Goal: Task Accomplishment & Management: Use online tool/utility

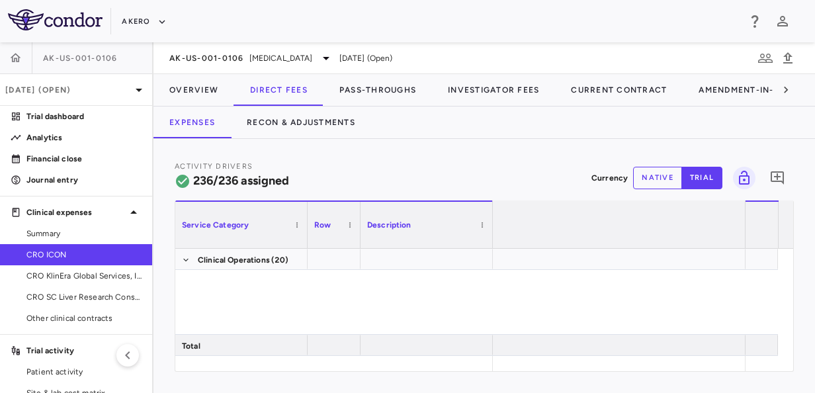
scroll to position [0, 1413]
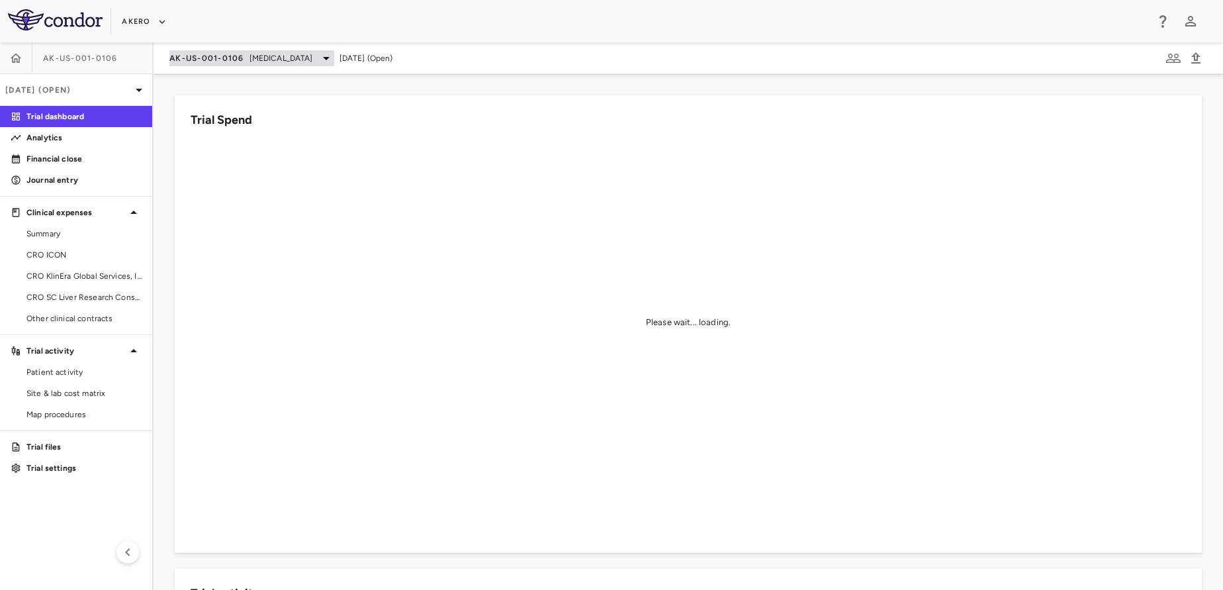
click at [283, 60] on span "[MEDICAL_DATA]" at bounding box center [281, 58] width 64 height 12
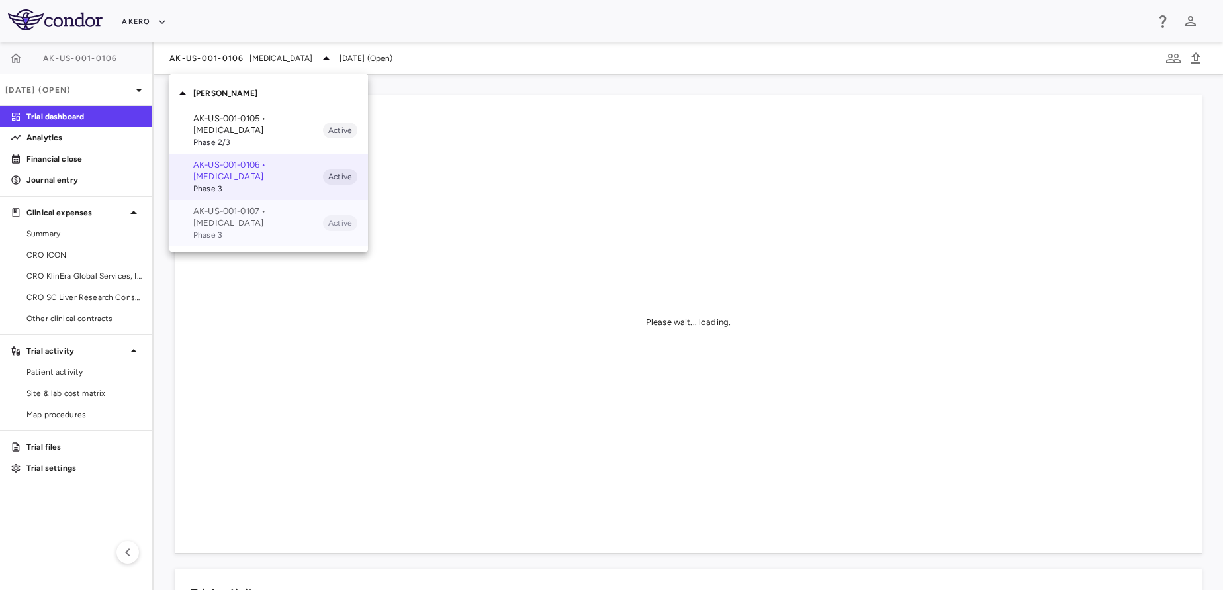
click at [219, 227] on p "AK-US-001-0107 • Nonalcoholic Steatohepatitis" at bounding box center [258, 217] width 130 height 24
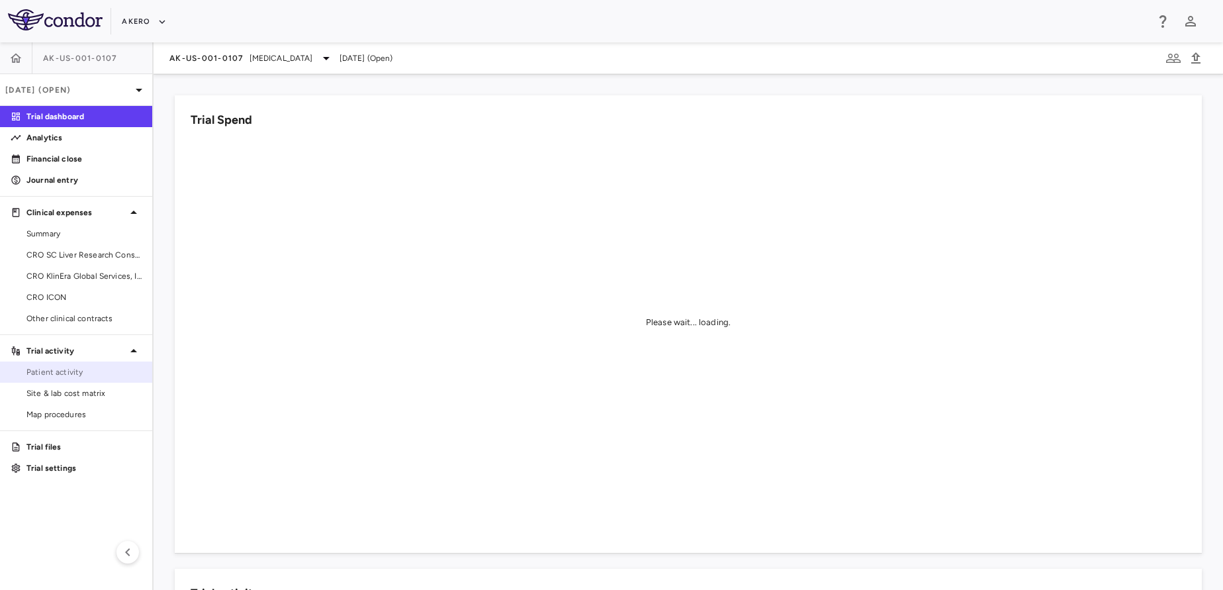
click at [53, 369] on span "Patient activity" at bounding box center [83, 372] width 115 height 12
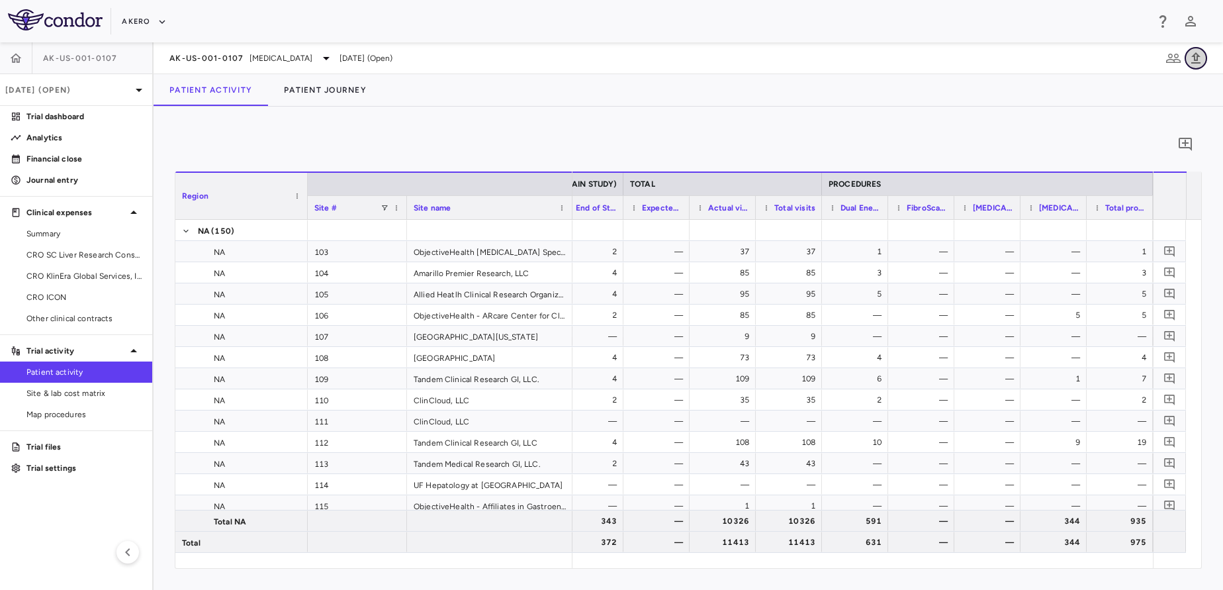
click at [1194, 55] on icon "button" at bounding box center [1195, 57] width 9 height 11
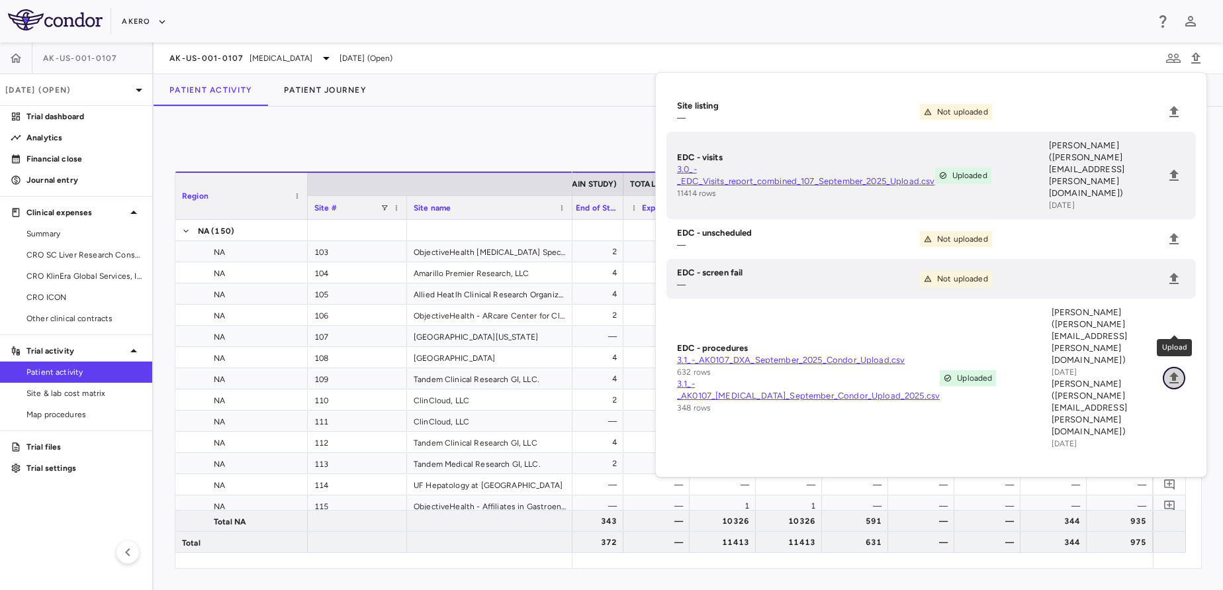
click at [1179, 367] on button "Upload" at bounding box center [1174, 378] width 22 height 22
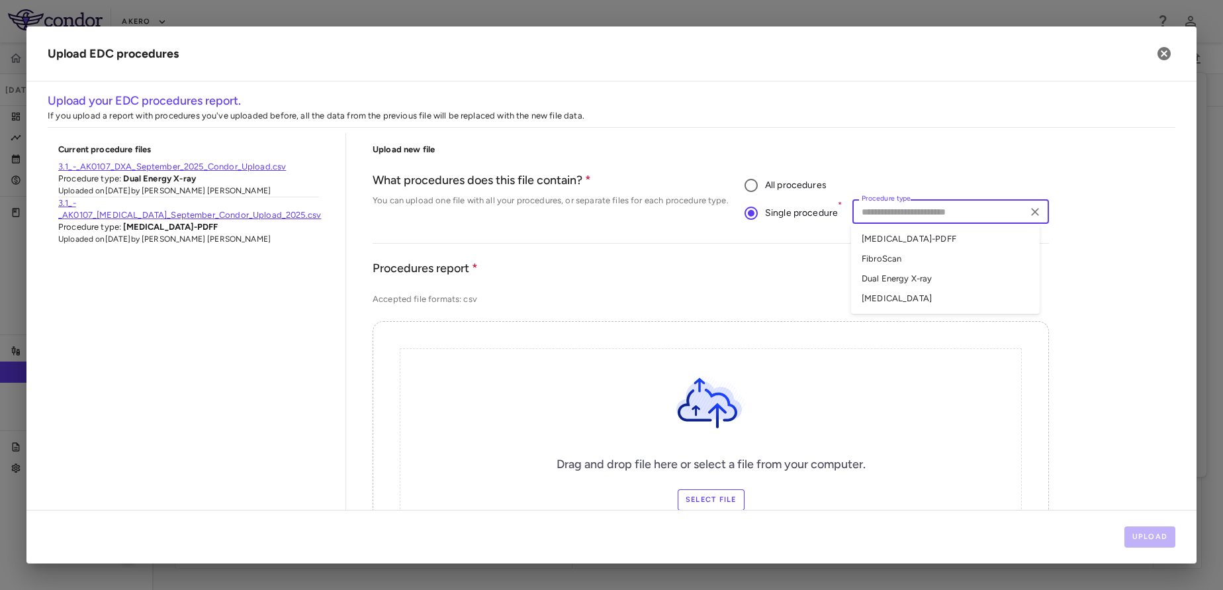
click at [894, 219] on input "Procedure type" at bounding box center [939, 211] width 167 height 17
click at [893, 255] on li "FibroScan" at bounding box center [945, 259] width 189 height 20
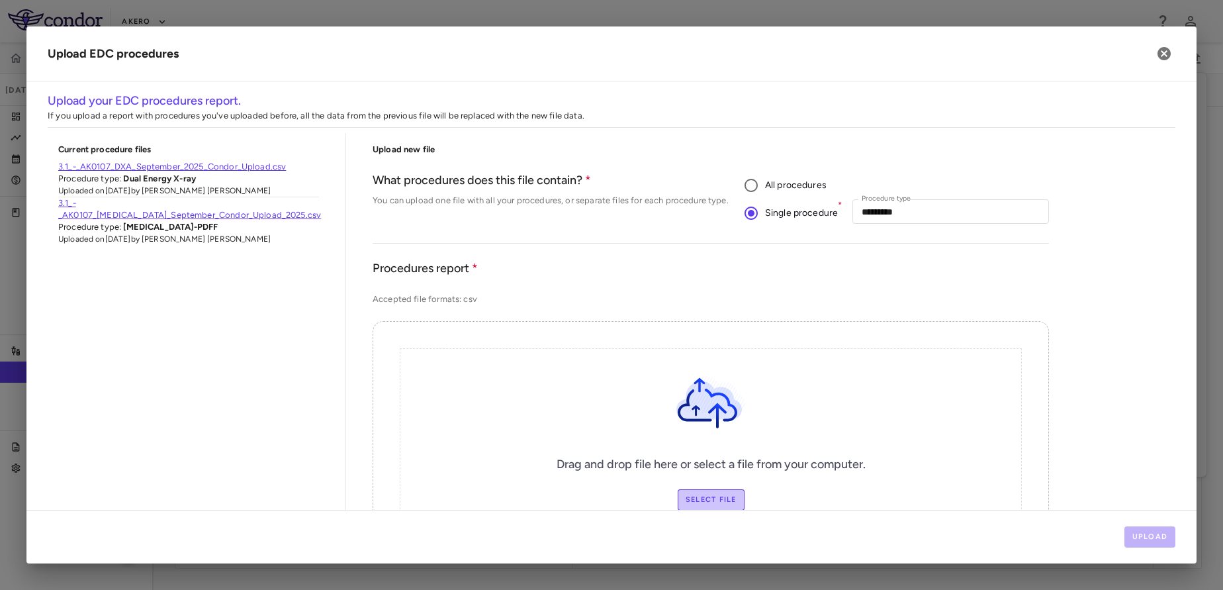
click at [701, 506] on label "Select file" at bounding box center [711, 499] width 67 height 21
click at [0, 0] on input "Select file" at bounding box center [0, 0] width 0 height 0
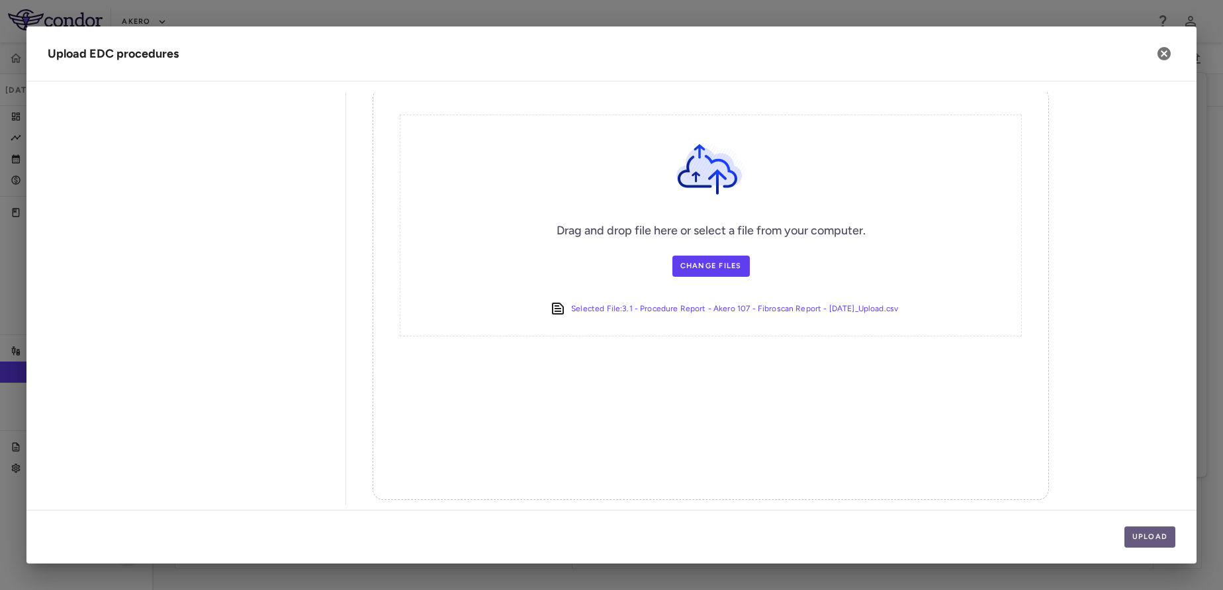
click at [1137, 531] on button "Upload" at bounding box center [1150, 536] width 52 height 21
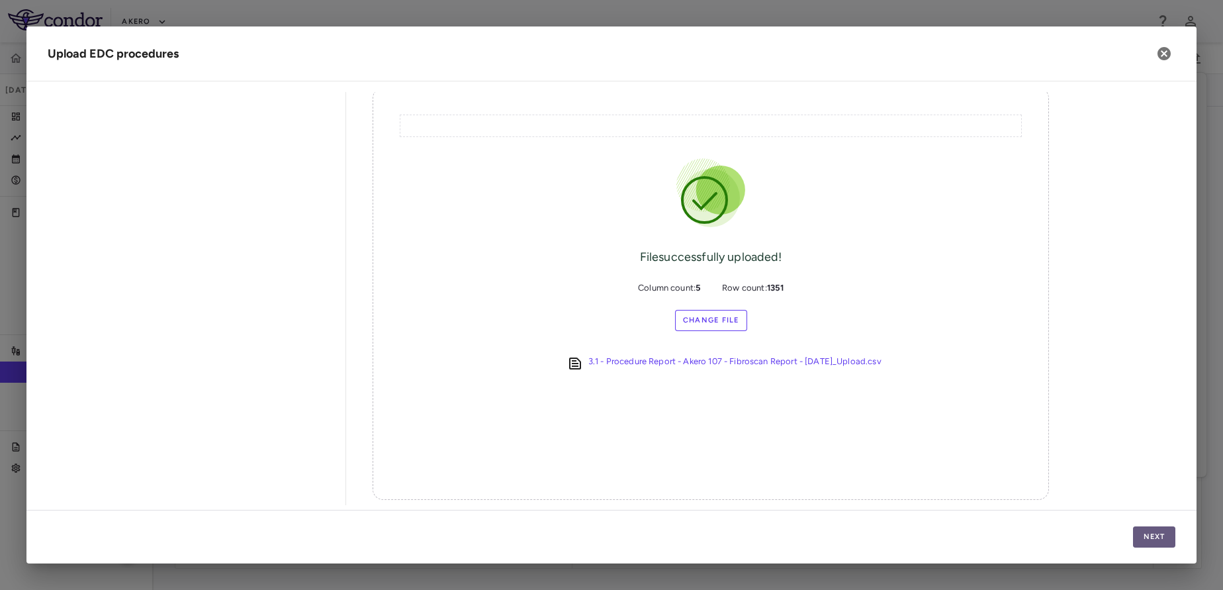
click at [1137, 531] on button "Next" at bounding box center [1154, 536] width 42 height 21
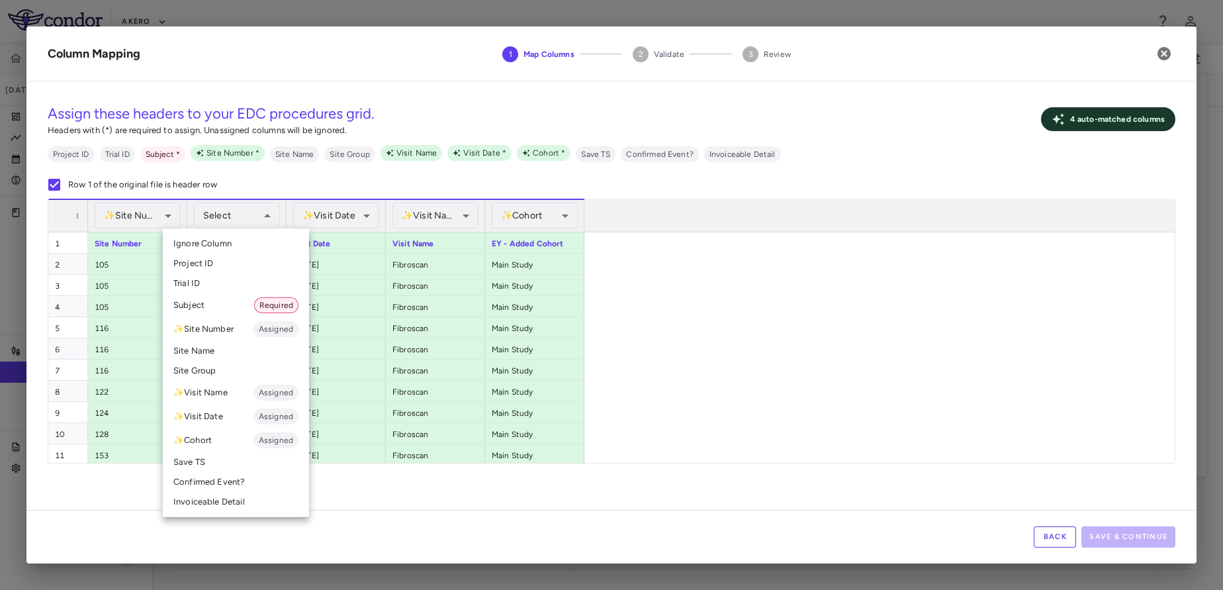
click at [210, 305] on li "Subject Required" at bounding box center [236, 305] width 146 height 24
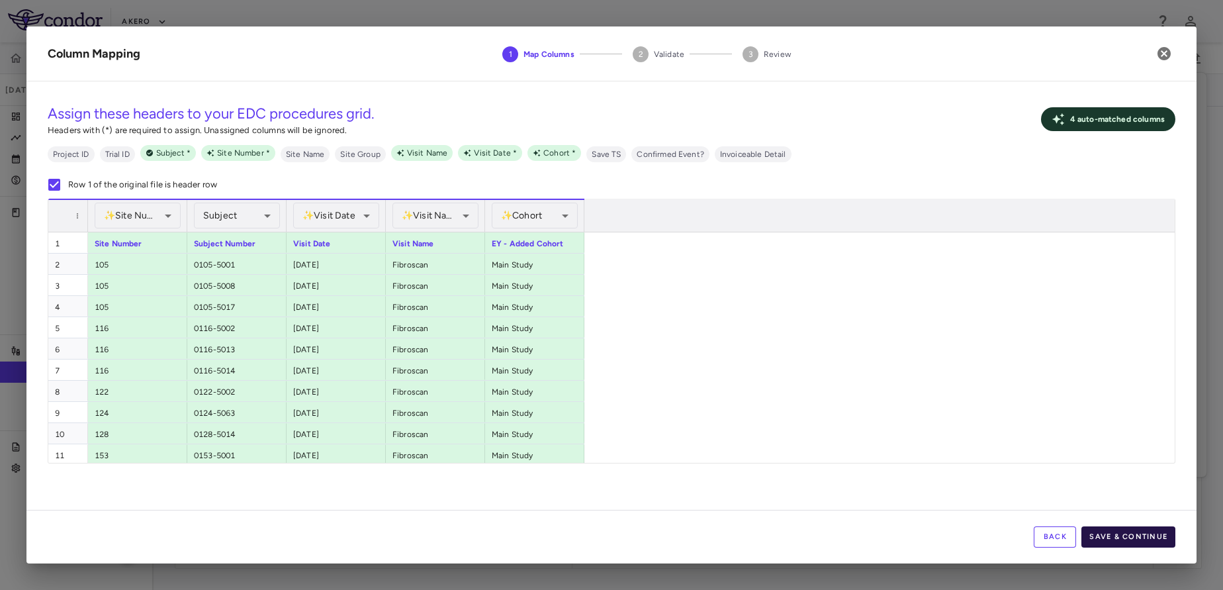
click at [1133, 541] on button "Save & Continue" at bounding box center [1128, 536] width 94 height 21
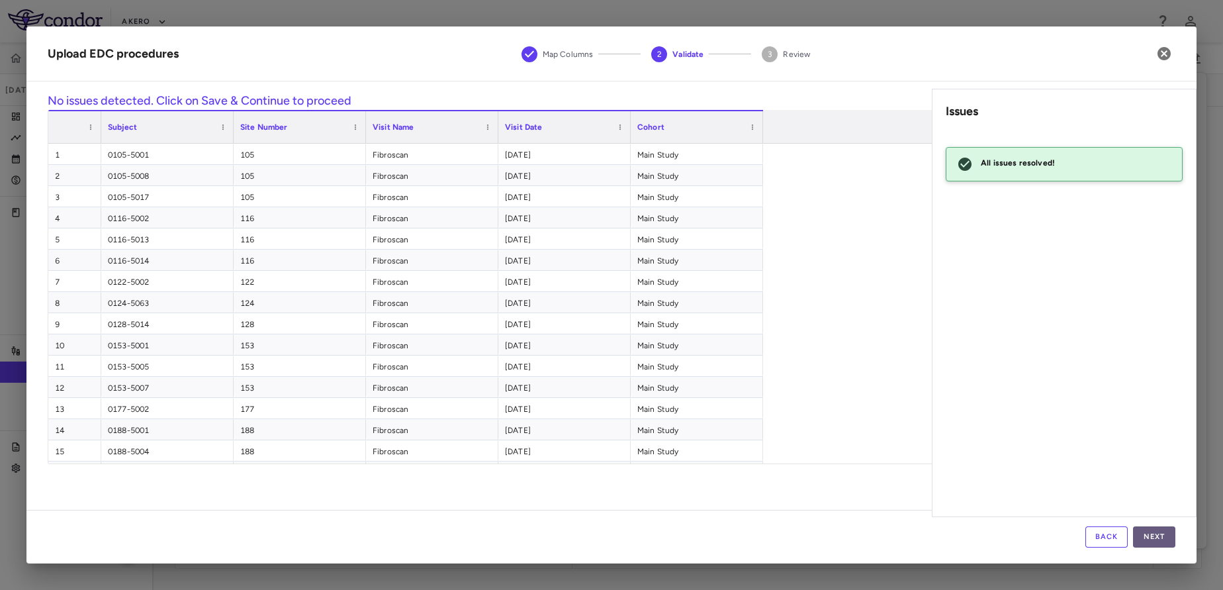
click at [1147, 539] on button "Next" at bounding box center [1154, 536] width 42 height 21
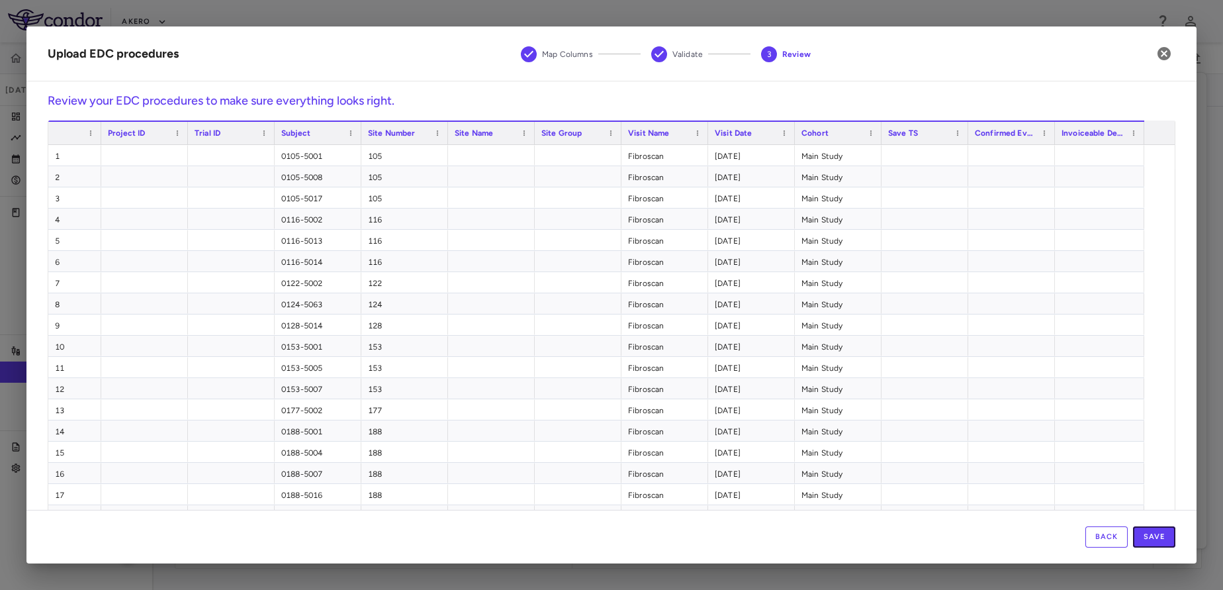
click at [1147, 539] on button "Save" at bounding box center [1154, 536] width 42 height 21
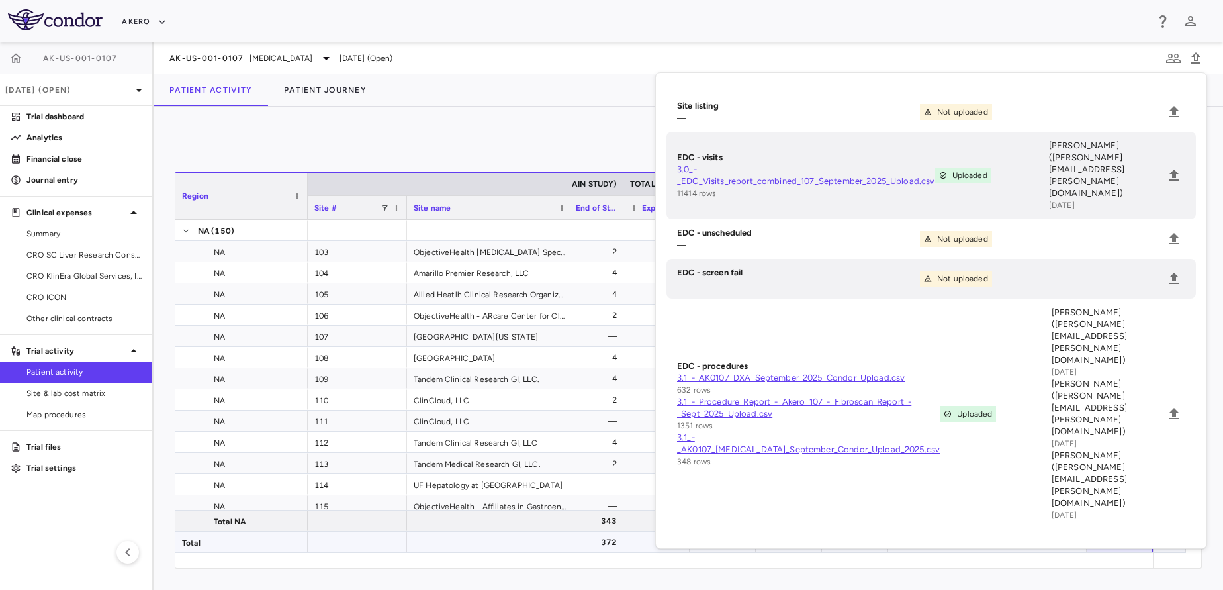
click at [1147, 539] on div "975" at bounding box center [1119, 541] width 66 height 21
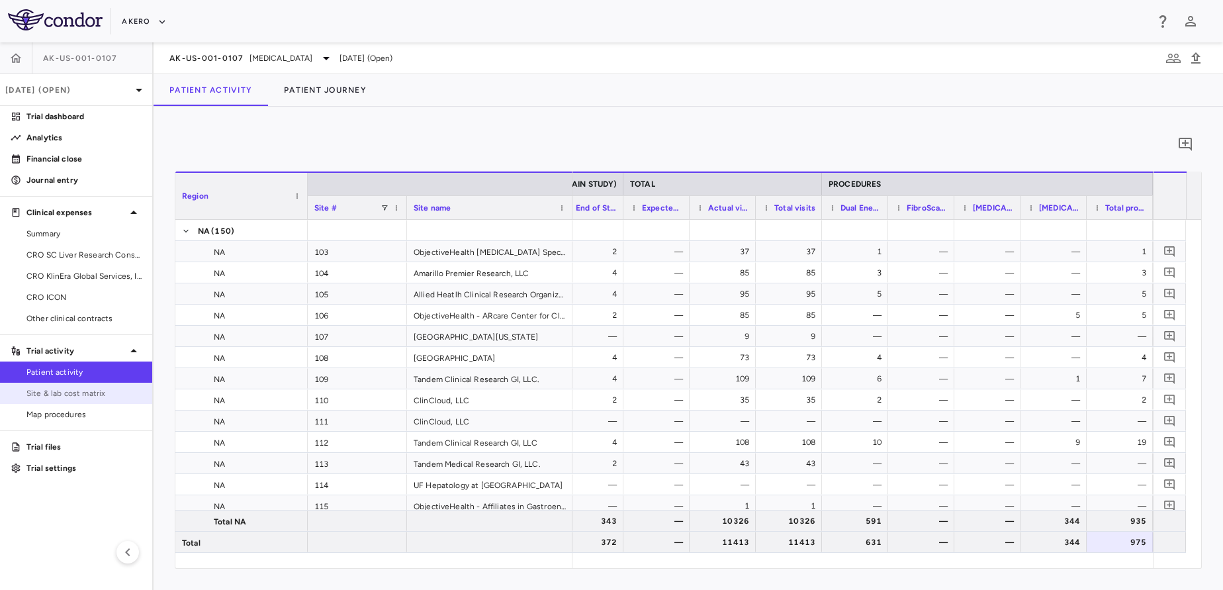
click at [81, 385] on link "Site & lab cost matrix" at bounding box center [76, 393] width 152 height 20
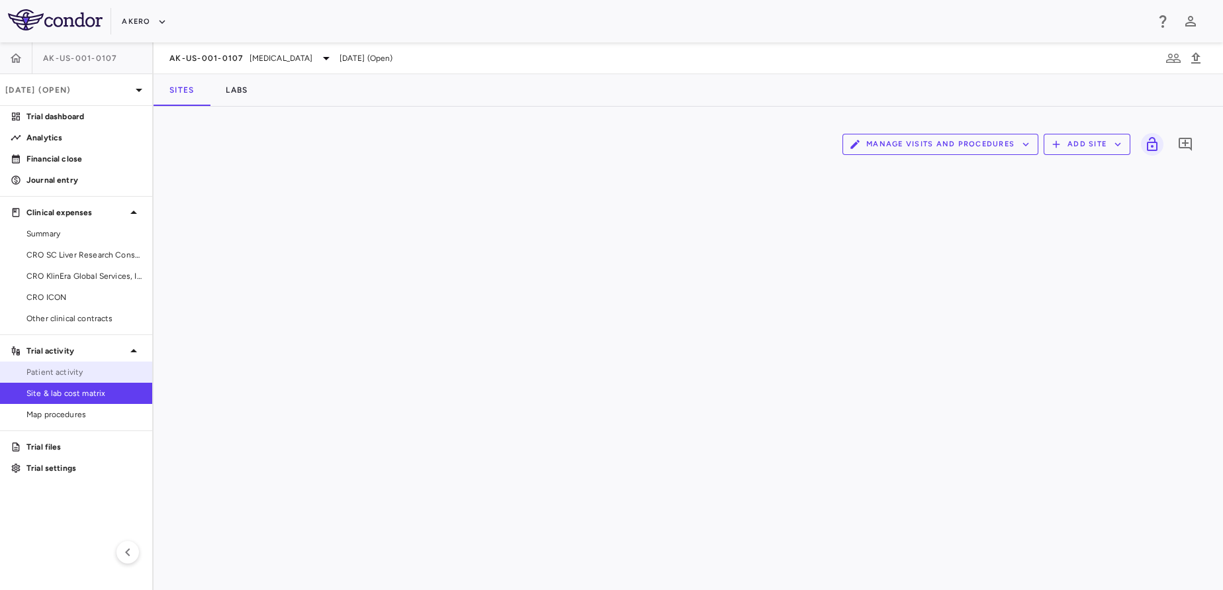
click at [78, 367] on span "Patient activity" at bounding box center [83, 372] width 115 height 12
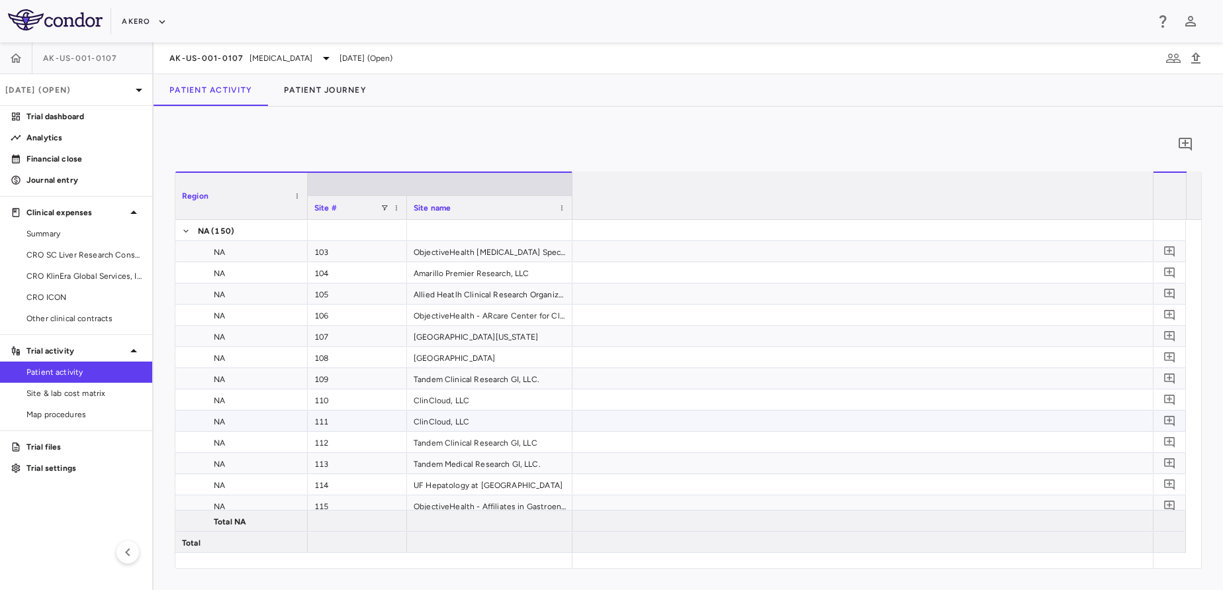
scroll to position [0, 2397]
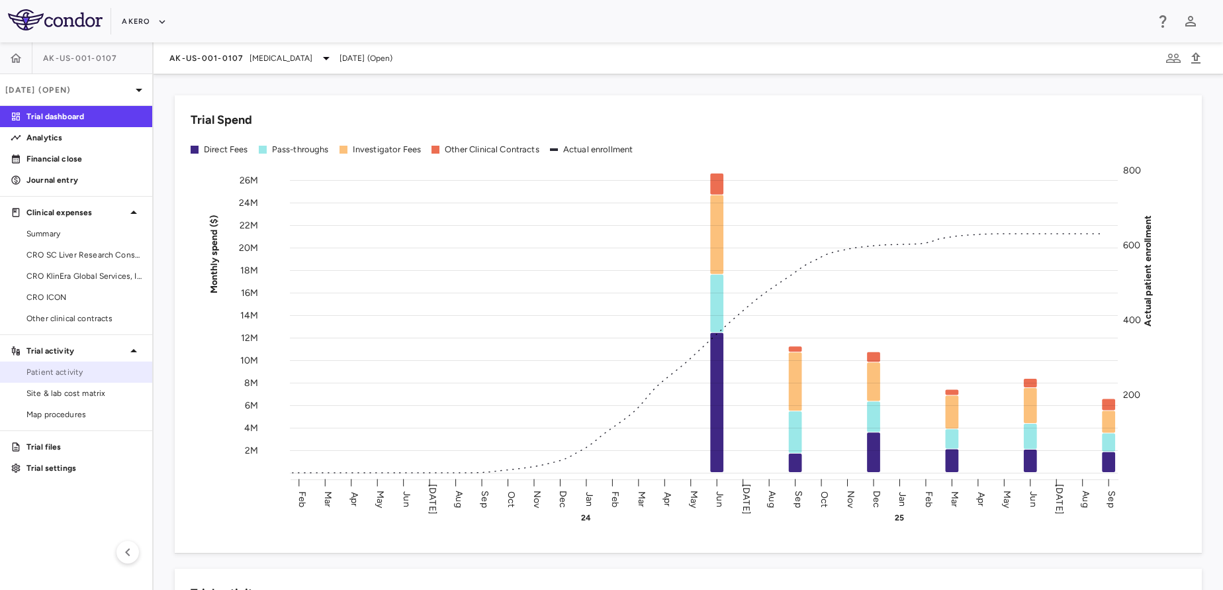
click at [73, 371] on span "Patient activity" at bounding box center [83, 372] width 115 height 12
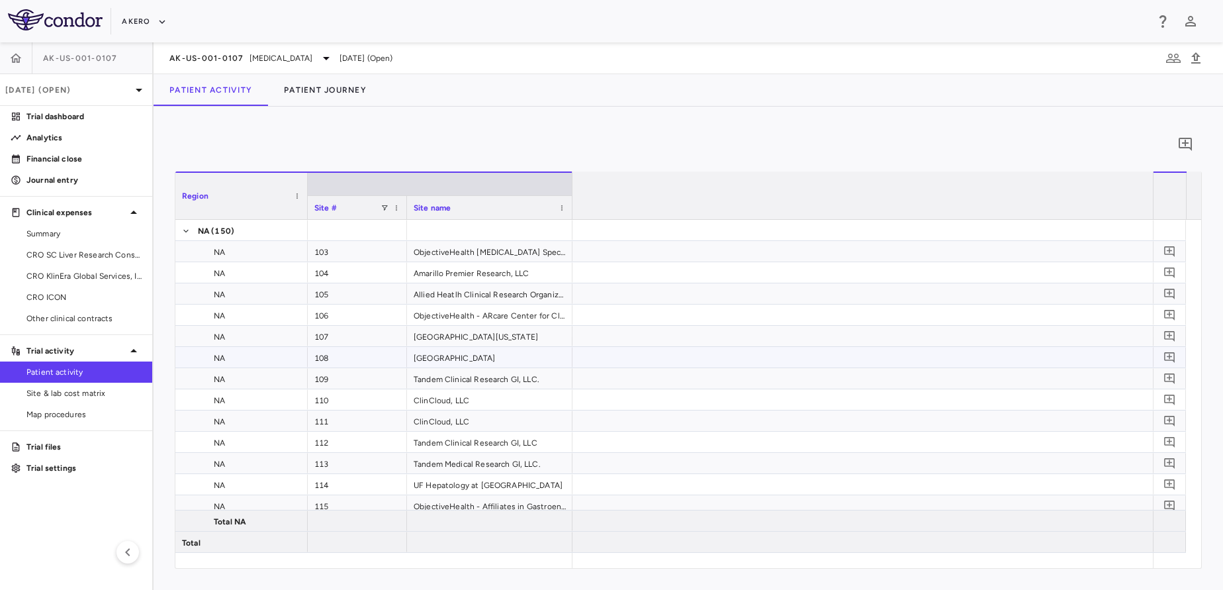
scroll to position [0, 2397]
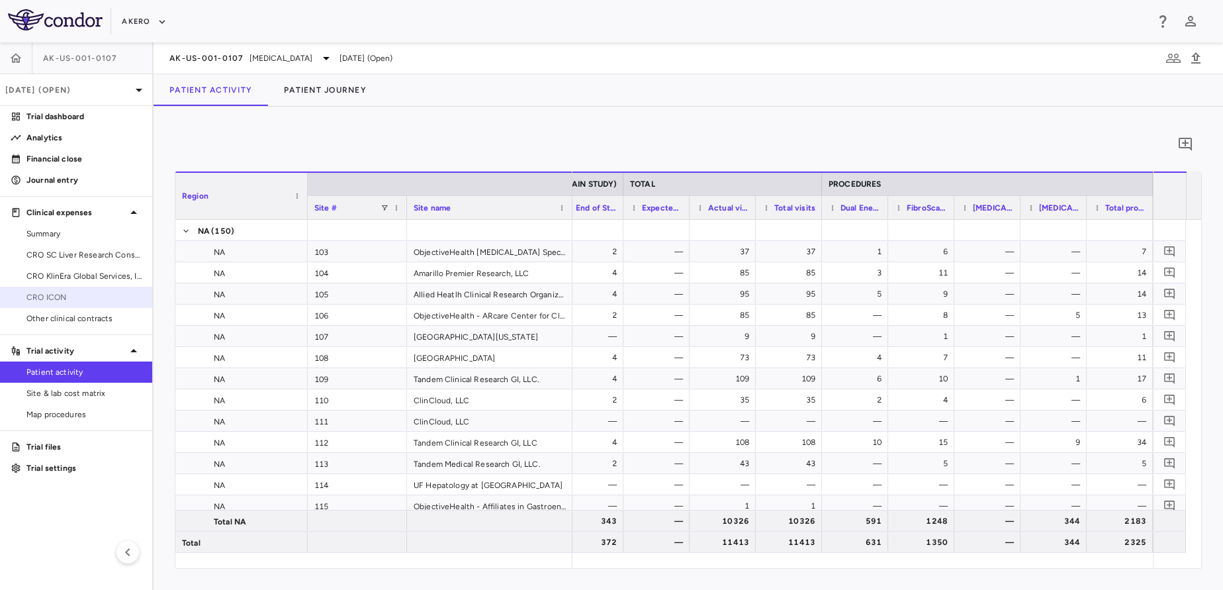
click at [97, 297] on span "CRO ICON" at bounding box center [83, 297] width 115 height 12
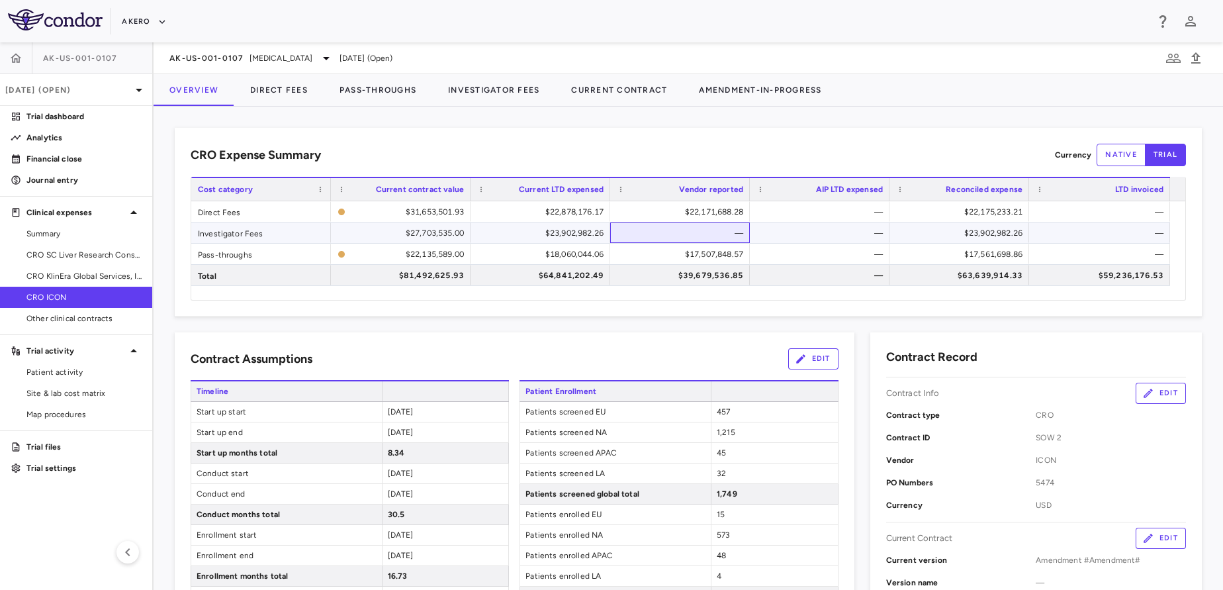
click at [640, 234] on div "—" at bounding box center [682, 232] width 121 height 21
